Goal: Information Seeking & Learning: Learn about a topic

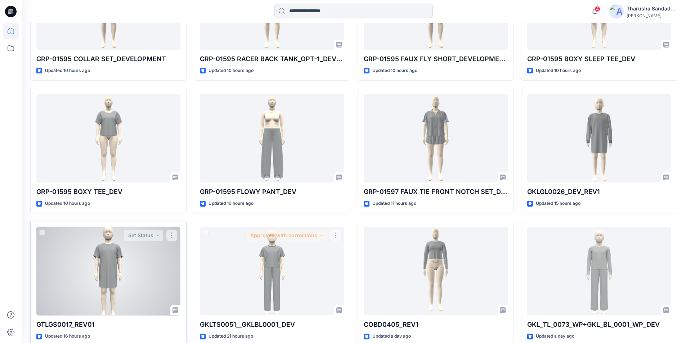
scroll to position [440, 0]
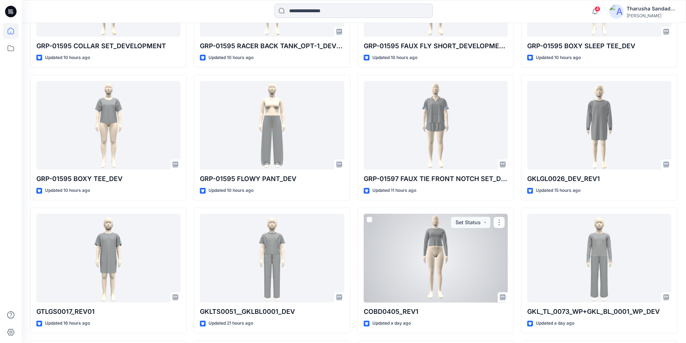
drag, startPoint x: 474, startPoint y: 276, endPoint x: 467, endPoint y: 276, distance: 7.2
click at [474, 276] on div at bounding box center [436, 258] width 144 height 89
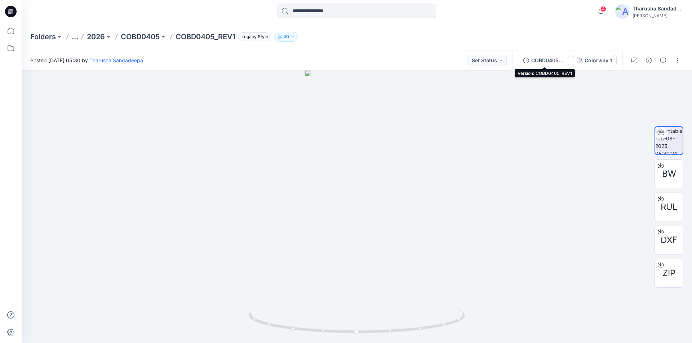
click at [547, 64] on div "COBD0405_REV1" at bounding box center [547, 61] width 33 height 8
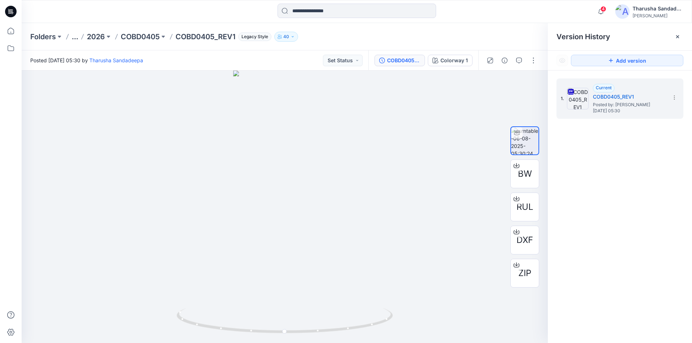
click at [14, 14] on icon at bounding box center [11, 12] width 12 height 12
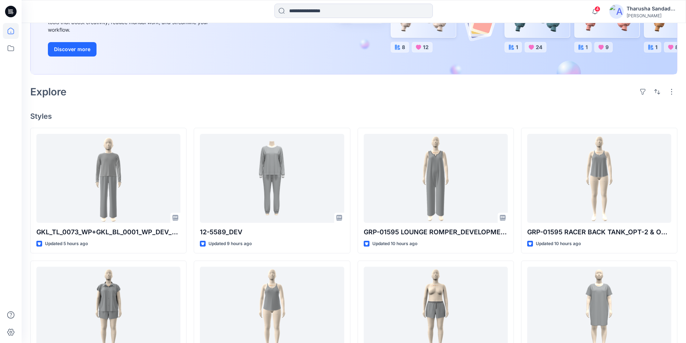
scroll to position [108, 0]
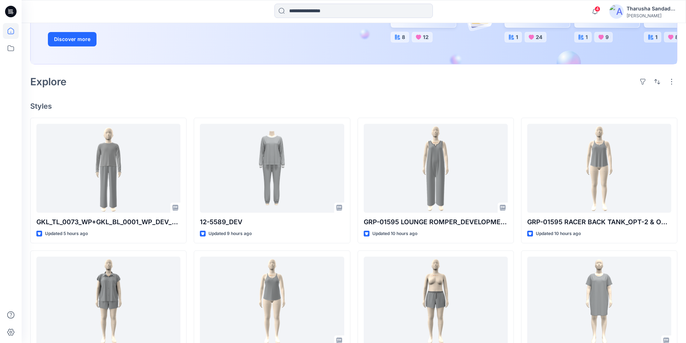
scroll to position [144, 0]
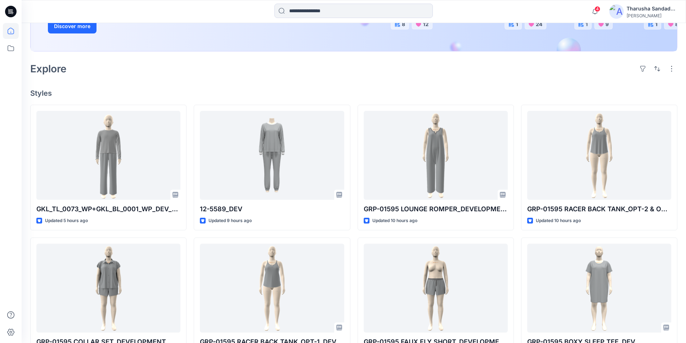
click at [512, 91] on h4 "Styles" at bounding box center [353, 93] width 647 height 9
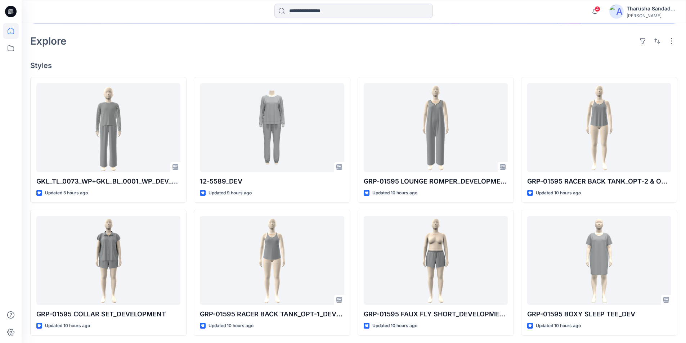
scroll to position [180, 0]
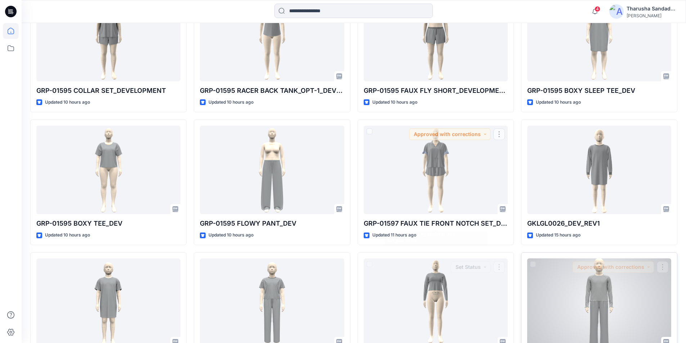
scroll to position [396, 0]
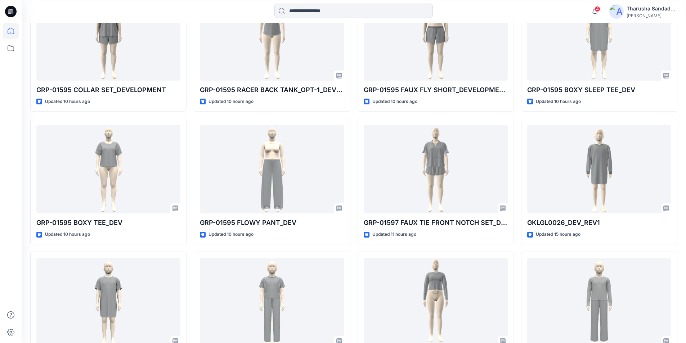
drag, startPoint x: 685, startPoint y: 254, endPoint x: 679, endPoint y: 253, distance: 5.1
click at [679, 253] on div "Welcome back, Tharusha New New Unleash Creativity, Speed Up Development Explore…" at bounding box center [354, 152] width 665 height 1051
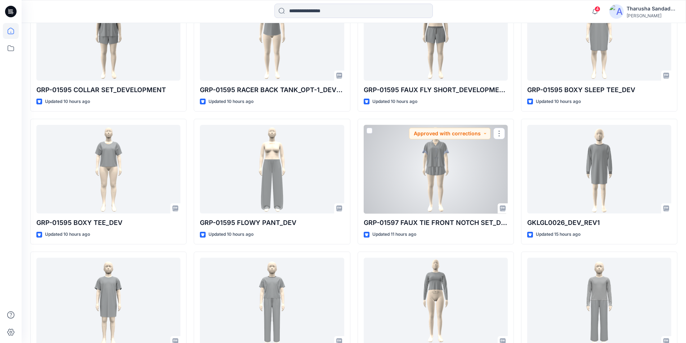
click at [425, 187] on div at bounding box center [436, 169] width 144 height 89
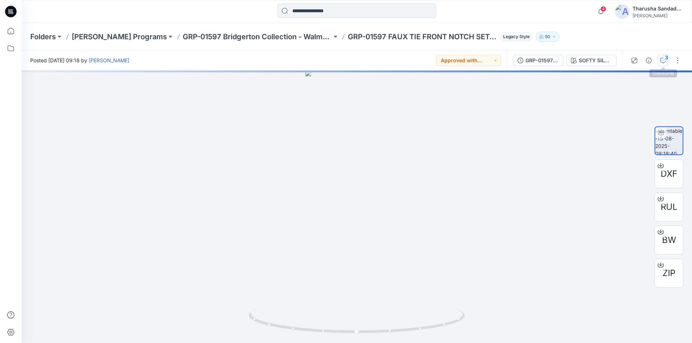
click at [661, 61] on icon "button" at bounding box center [663, 61] width 6 height 6
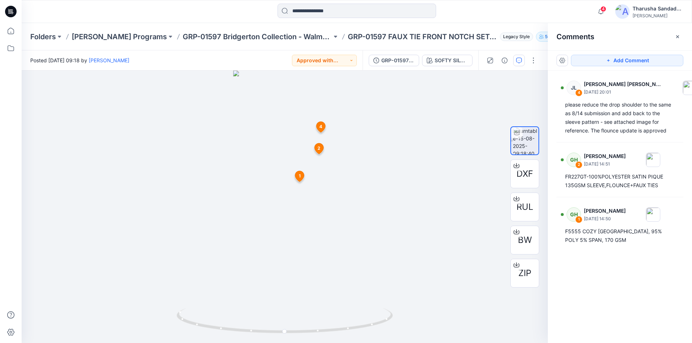
click at [7, 13] on icon at bounding box center [11, 12] width 12 height 12
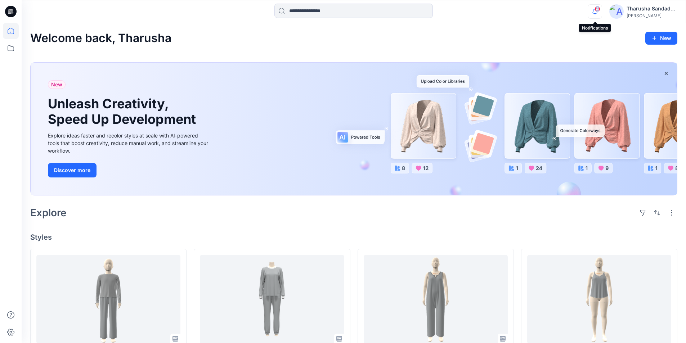
click at [595, 10] on div "4" at bounding box center [594, 7] width 12 height 6
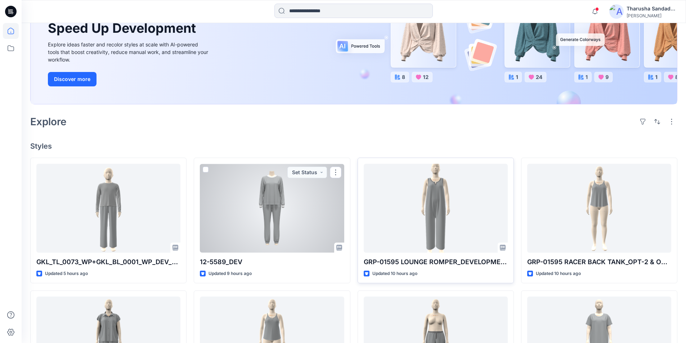
scroll to position [108, 0]
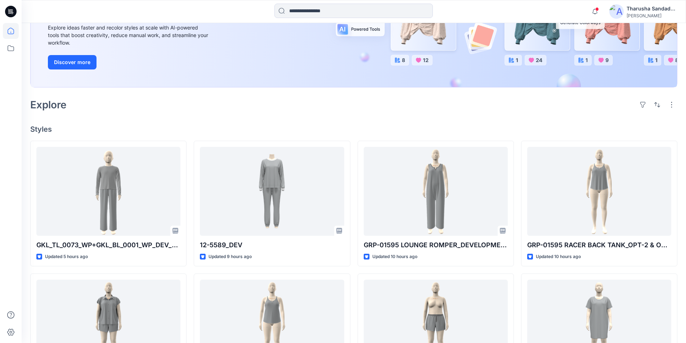
click at [207, 84] on div "New Unleash Creativity, Speed Up Development Explore ideas faster and recolor s…" at bounding box center [129, 21] width 174 height 133
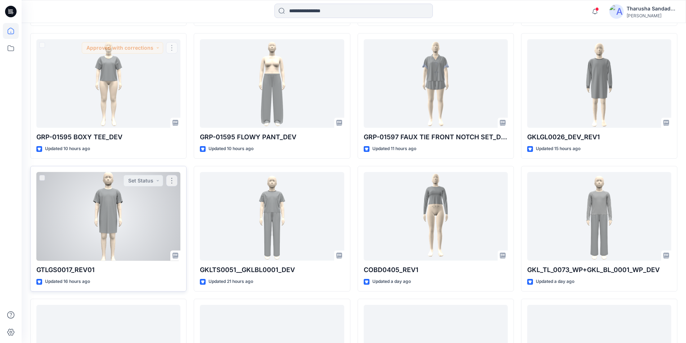
scroll to position [504, 0]
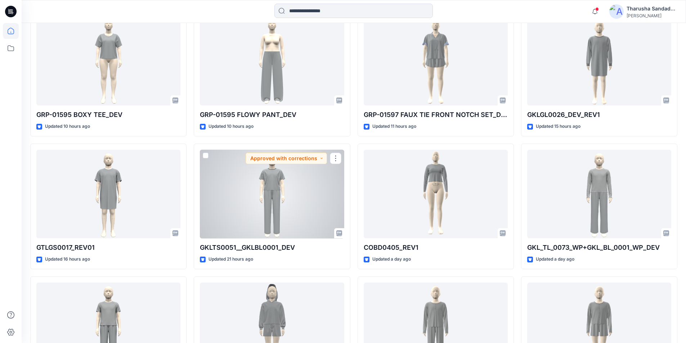
click at [264, 186] on div at bounding box center [272, 194] width 144 height 89
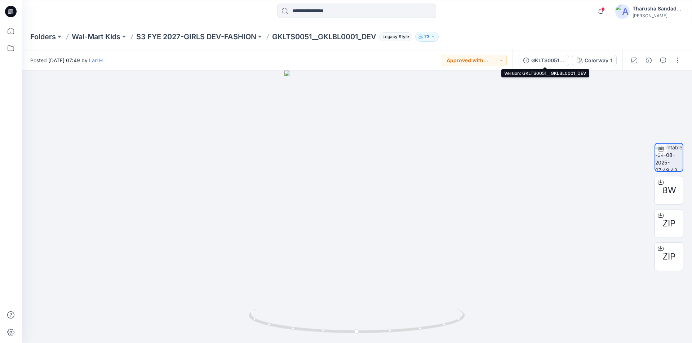
click at [558, 62] on div "GKLTS0051__GKLBL0001_DEV" at bounding box center [547, 61] width 33 height 8
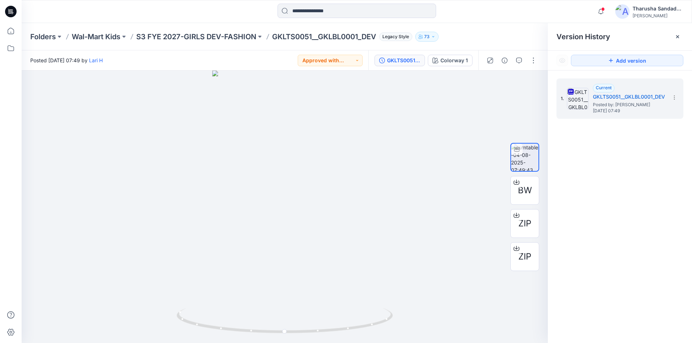
click at [9, 17] on icon at bounding box center [11, 12] width 12 height 12
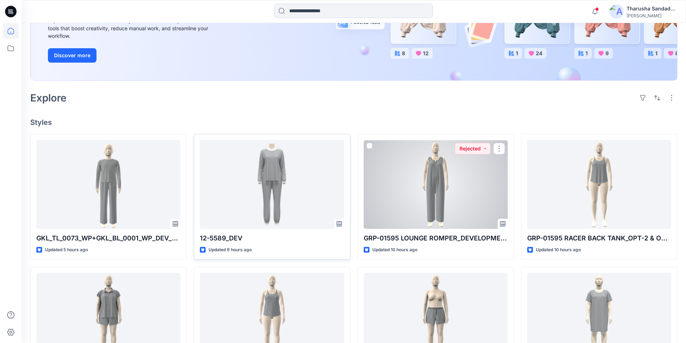
scroll to position [144, 0]
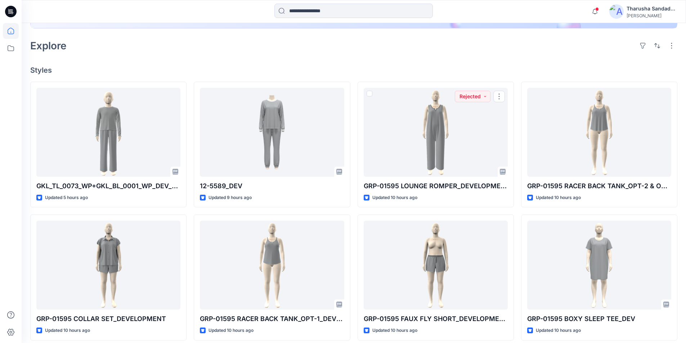
scroll to position [180, 0]
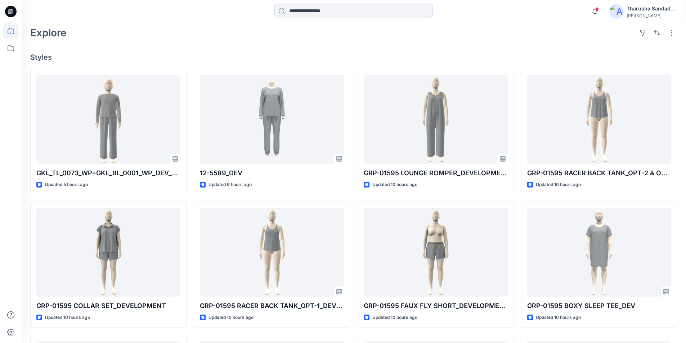
click at [599, 10] on icon "button" at bounding box center [595, 11] width 14 height 14
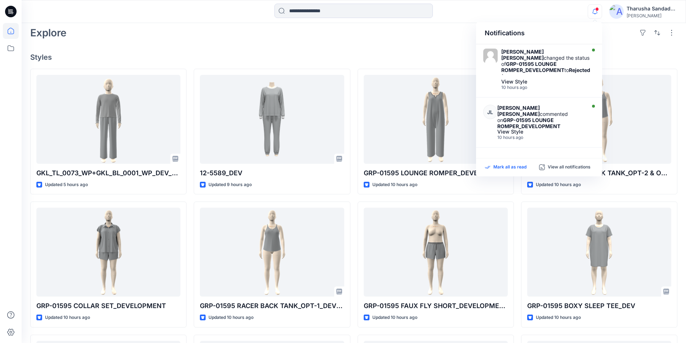
click at [506, 167] on p "Mark all as read" at bounding box center [510, 167] width 33 height 6
click at [509, 166] on p "Mark all as read" at bounding box center [510, 167] width 33 height 6
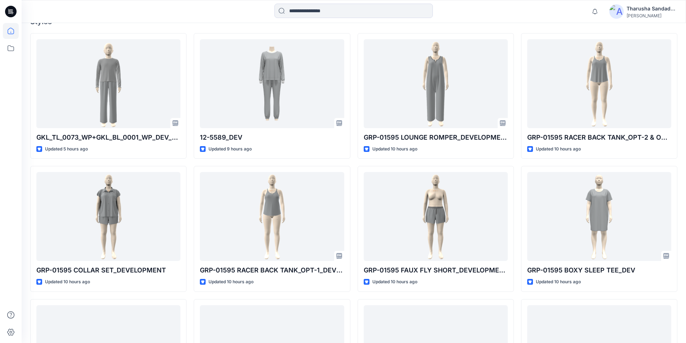
scroll to position [216, 0]
click at [244, 15] on div at bounding box center [354, 12] width 332 height 16
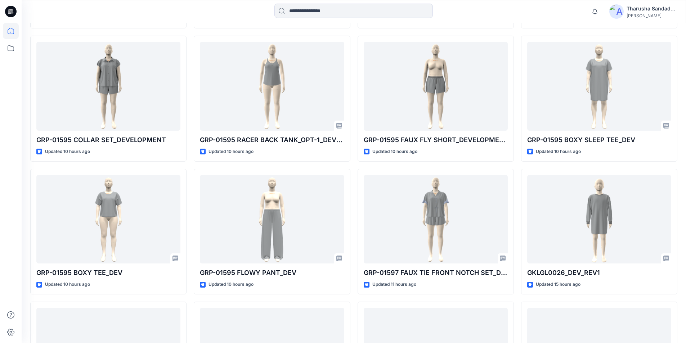
scroll to position [345, 0]
click at [554, 17] on div "Notifications [PERSON_NAME] [PERSON_NAME] changed the status of GRP-01595 LOUNG…" at bounding box center [354, 12] width 664 height 16
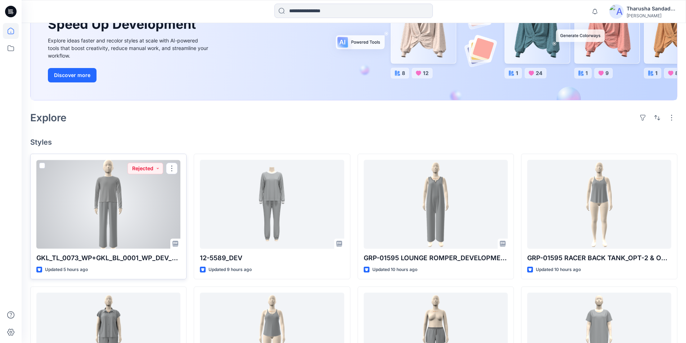
scroll to position [144, 0]
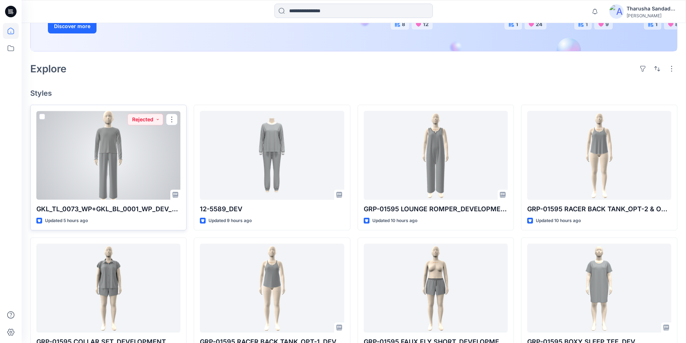
click at [100, 170] on div at bounding box center [108, 155] width 144 height 89
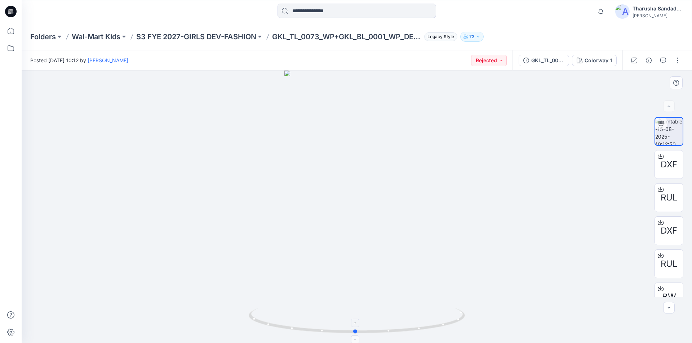
drag, startPoint x: 399, startPoint y: 333, endPoint x: 420, endPoint y: 323, distance: 23.4
click at [420, 323] on icon at bounding box center [358, 321] width 218 height 27
